Goal: Information Seeking & Learning: Learn about a topic

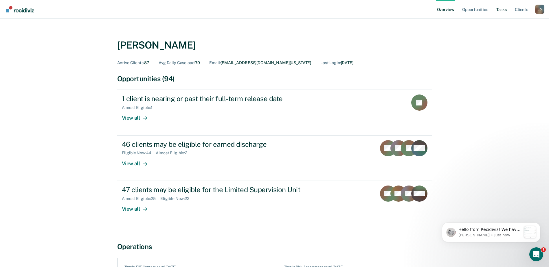
click at [500, 8] on link "Tasks" at bounding box center [501, 9] width 13 height 19
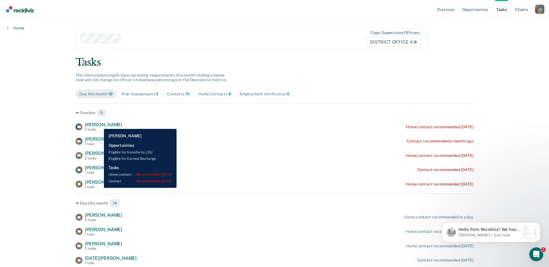
click at [99, 125] on span "[PERSON_NAME]" at bounding box center [103, 124] width 37 height 5
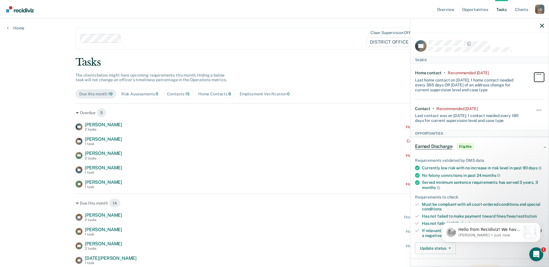
click at [534, 75] on button "button" at bounding box center [539, 77] width 10 height 9
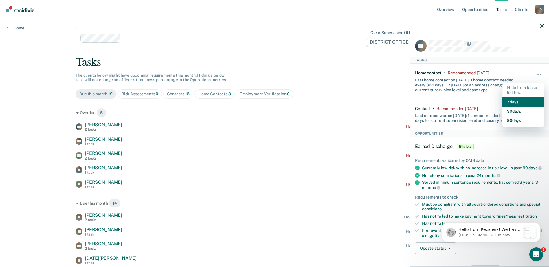
click at [520, 102] on button "7 days" at bounding box center [523, 101] width 42 height 9
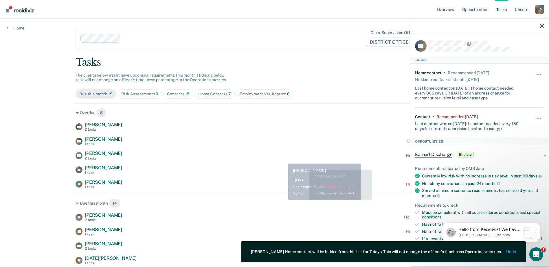
click at [284, 159] on div "WA William Ashton 2 tasks Home contact recommended 23 days ago" at bounding box center [274, 156] width 398 height 10
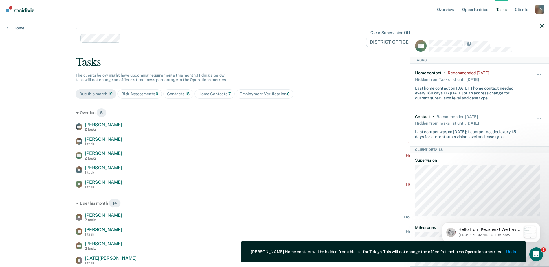
click at [539, 25] on div at bounding box center [479, 26] width 138 height 14
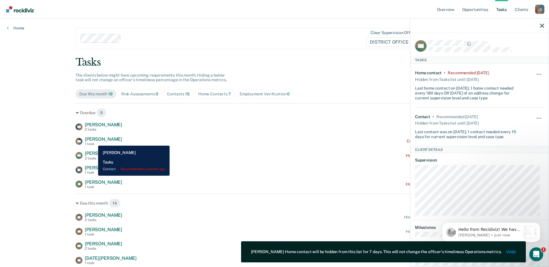
click at [94, 141] on span "[PERSON_NAME]" at bounding box center [103, 138] width 37 height 5
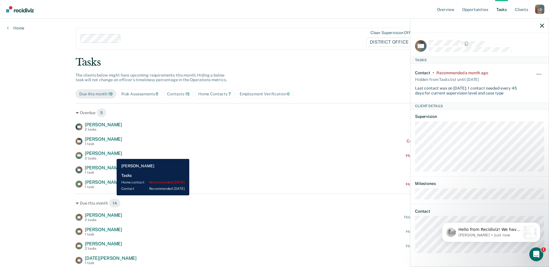
click at [112, 155] on span "[PERSON_NAME]" at bounding box center [103, 153] width 37 height 5
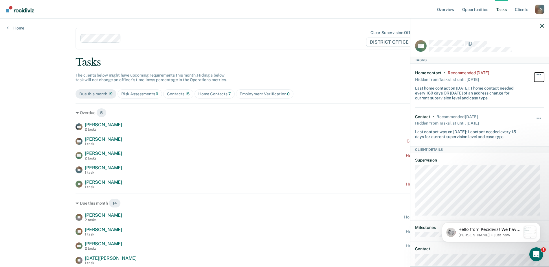
click at [534, 73] on button "button" at bounding box center [539, 77] width 10 height 9
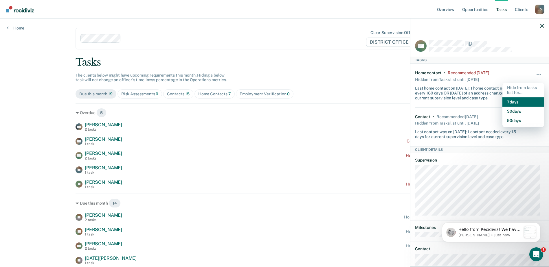
click at [511, 101] on button "7 days" at bounding box center [523, 101] width 42 height 9
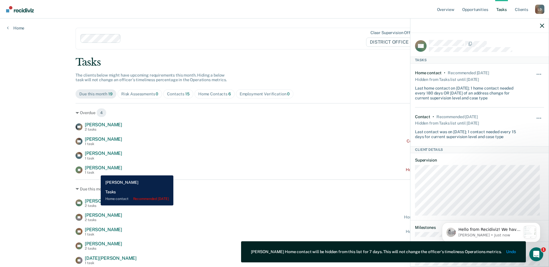
click at [96, 171] on div "1 task" at bounding box center [103, 173] width 37 height 4
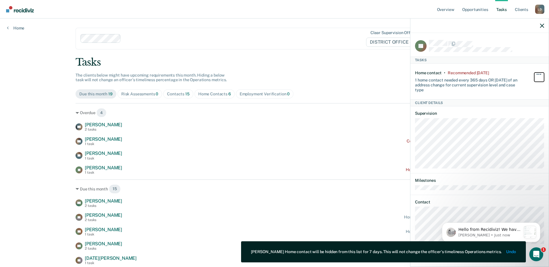
click at [536, 74] on button "button" at bounding box center [539, 77] width 10 height 9
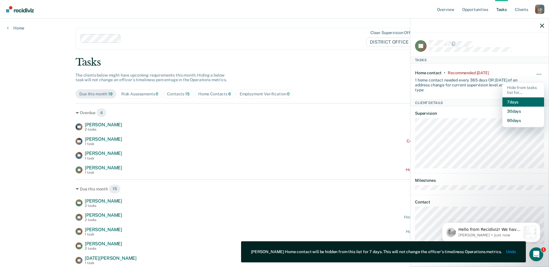
click at [512, 101] on button "7 days" at bounding box center [523, 101] width 42 height 9
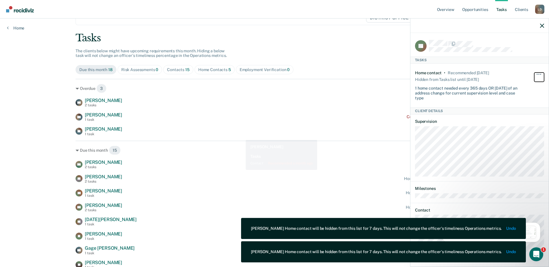
scroll to position [58, 0]
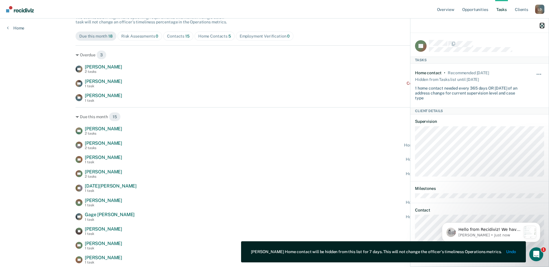
click at [543, 26] on icon "button" at bounding box center [542, 26] width 4 height 4
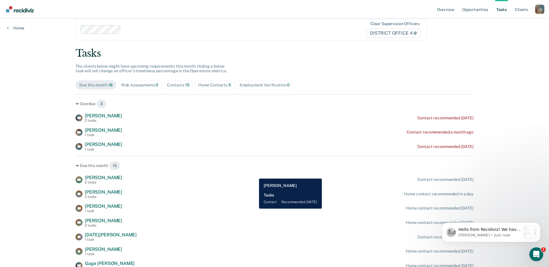
scroll to position [0, 0]
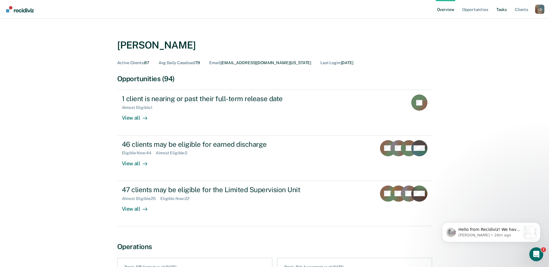
click at [502, 10] on link "Tasks" at bounding box center [501, 9] width 13 height 19
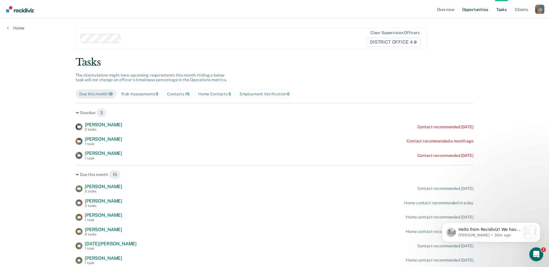
click at [470, 10] on link "Opportunities" at bounding box center [475, 9] width 28 height 19
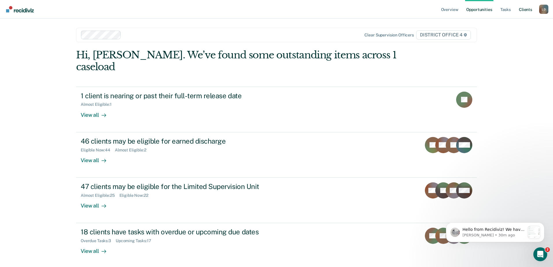
click at [529, 10] on link "Client s" at bounding box center [526, 9] width 16 height 19
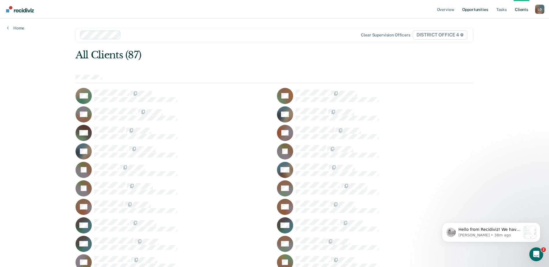
click at [467, 10] on link "Opportunities" at bounding box center [475, 9] width 28 height 19
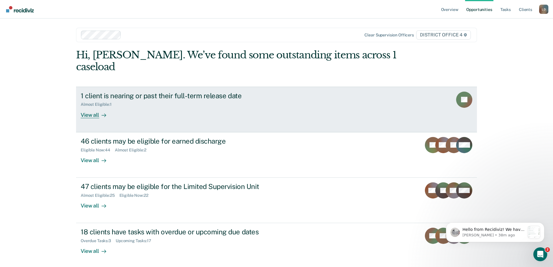
click at [95, 107] on div "View all" at bounding box center [97, 112] width 32 height 11
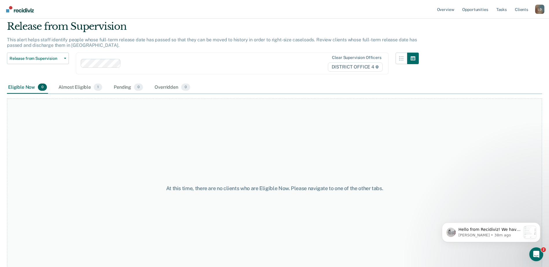
scroll to position [30, 0]
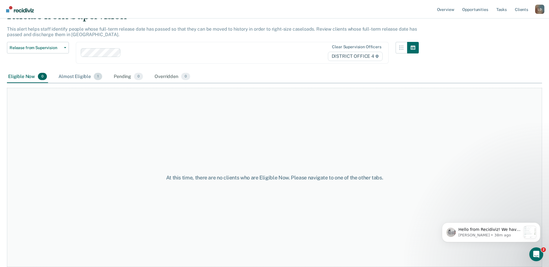
click at [75, 77] on div "Almost Eligible 1" at bounding box center [80, 77] width 46 height 13
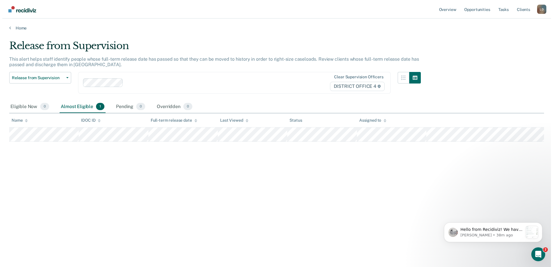
scroll to position [0, 0]
click at [508, 234] on p "[PERSON_NAME] • 38m ago" at bounding box center [493, 235] width 62 height 5
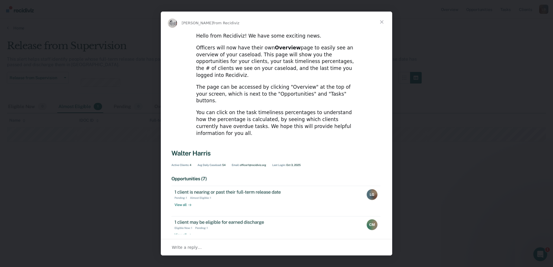
click at [382, 22] on span "Close" at bounding box center [381, 22] width 21 height 21
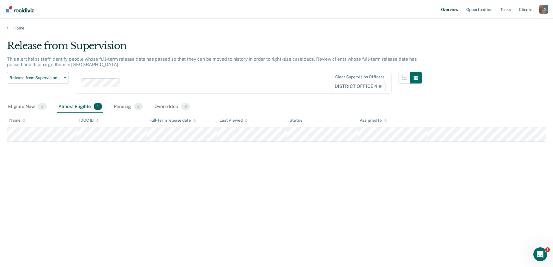
click at [452, 10] on link "Overview" at bounding box center [450, 9] width 20 height 19
